Goal: Browse casually: Explore the website without a specific task or goal

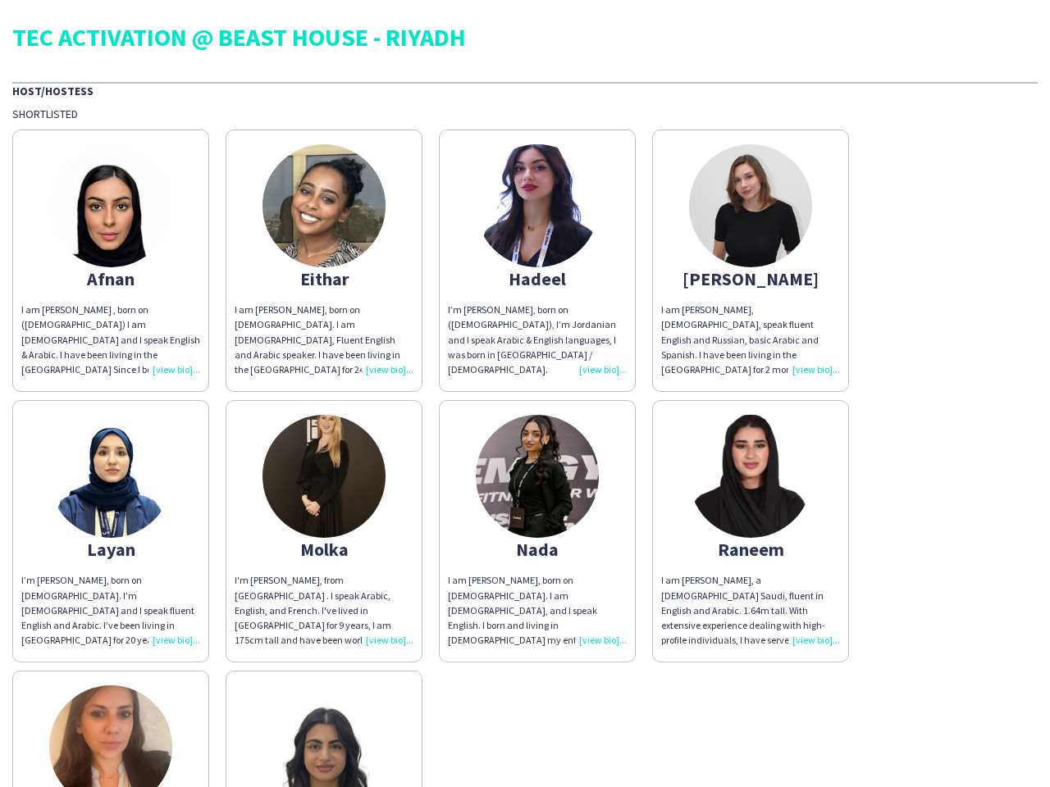
click at [525, 394] on div "Afnan I am [PERSON_NAME] , born on ([DEMOGRAPHIC_DATA]) I am [DEMOGRAPHIC_DATA]…" at bounding box center [524, 527] width 1025 height 813
click at [111, 261] on img at bounding box center [110, 205] width 123 height 123
click at [324, 261] on img at bounding box center [323, 205] width 123 height 123
click at [537, 261] on img at bounding box center [537, 205] width 123 height 123
click at [750, 261] on img at bounding box center [750, 205] width 123 height 123
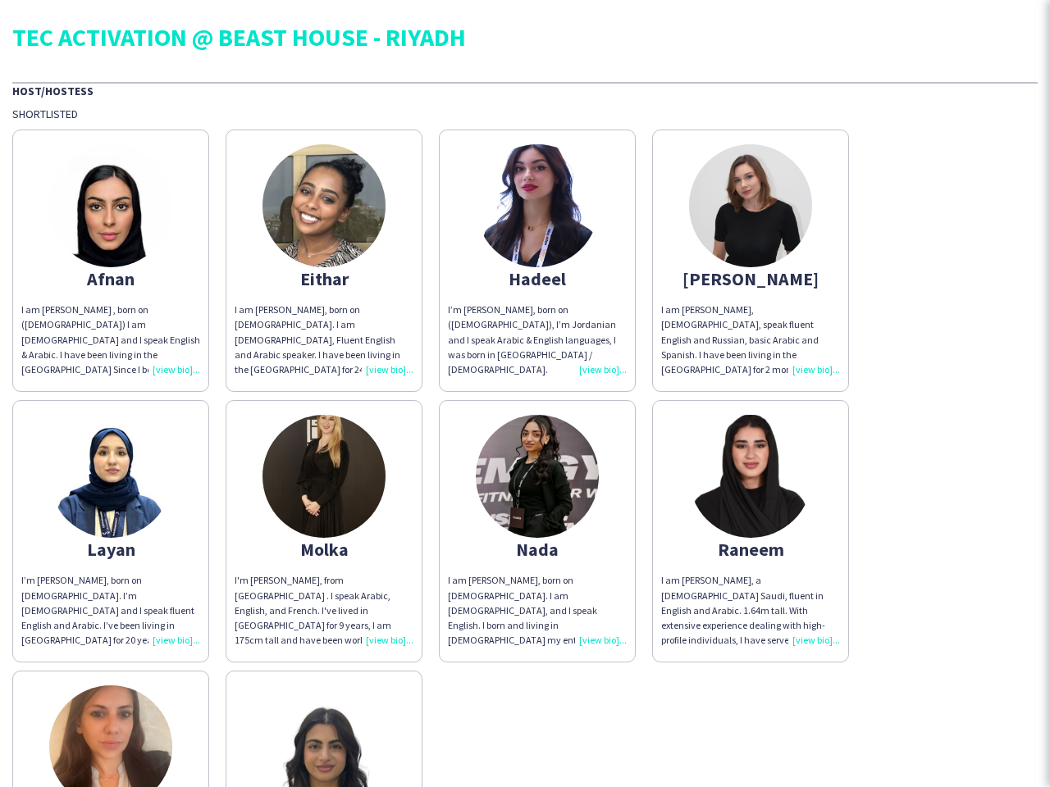
click at [111, 531] on img at bounding box center [110, 476] width 123 height 123
click at [324, 531] on img at bounding box center [323, 476] width 123 height 123
click at [537, 531] on img at bounding box center [537, 476] width 123 height 123
click at [750, 531] on img at bounding box center [750, 476] width 123 height 123
click at [111, 729] on img at bounding box center [110, 747] width 123 height 123
